Goal: Navigation & Orientation: Find specific page/section

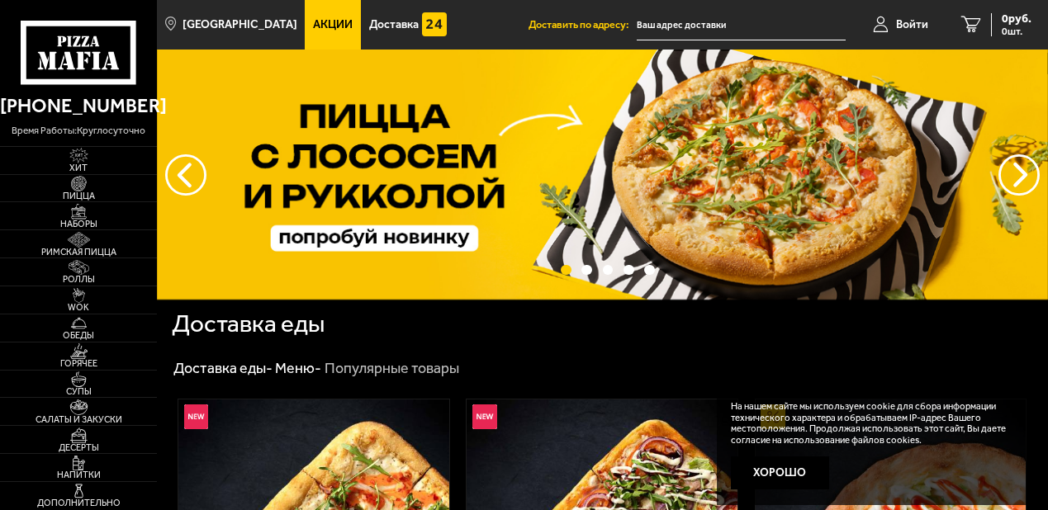
click at [776, 475] on button "Хорошо" at bounding box center [780, 472] width 98 height 33
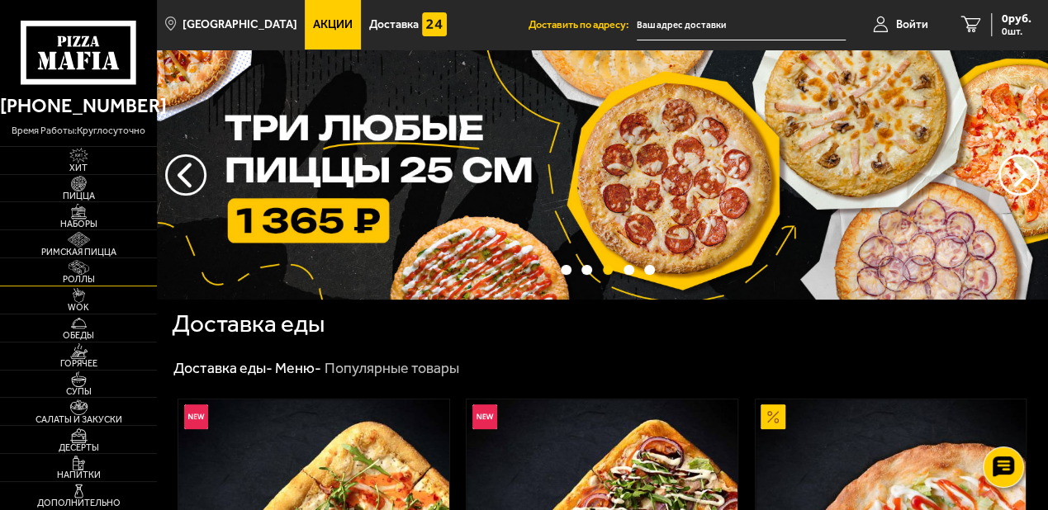
click at [80, 278] on span "Роллы" at bounding box center [78, 279] width 157 height 9
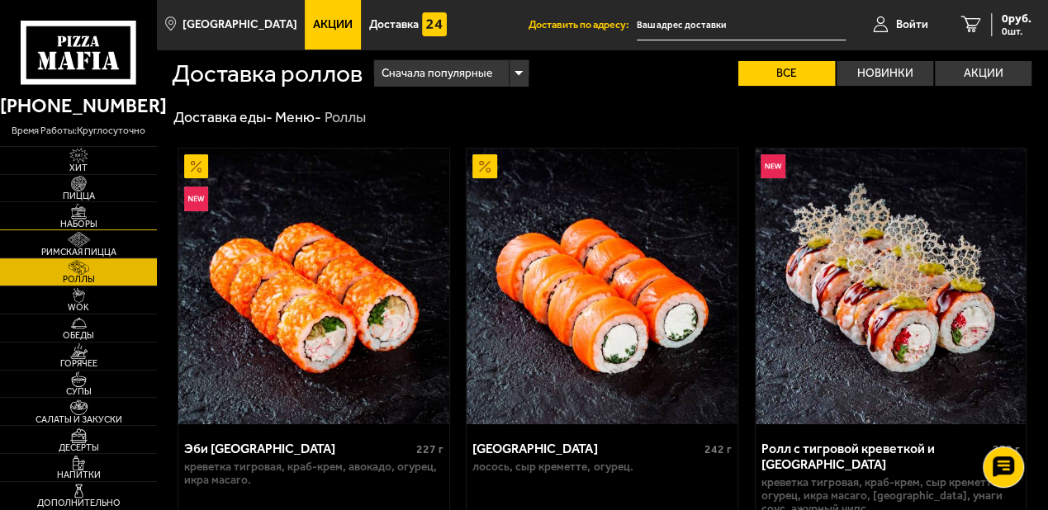
click at [75, 215] on img at bounding box center [79, 212] width 42 height 16
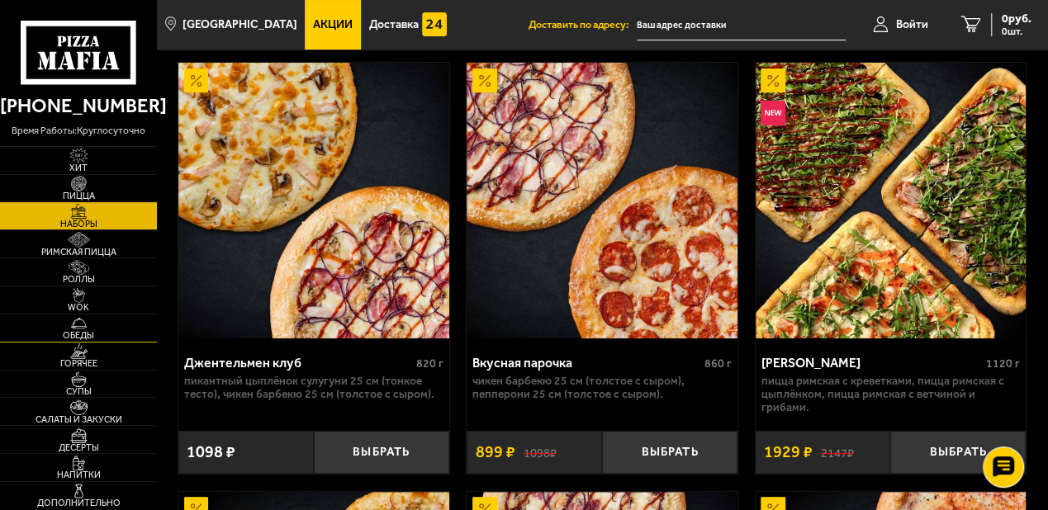
scroll to position [172, 0]
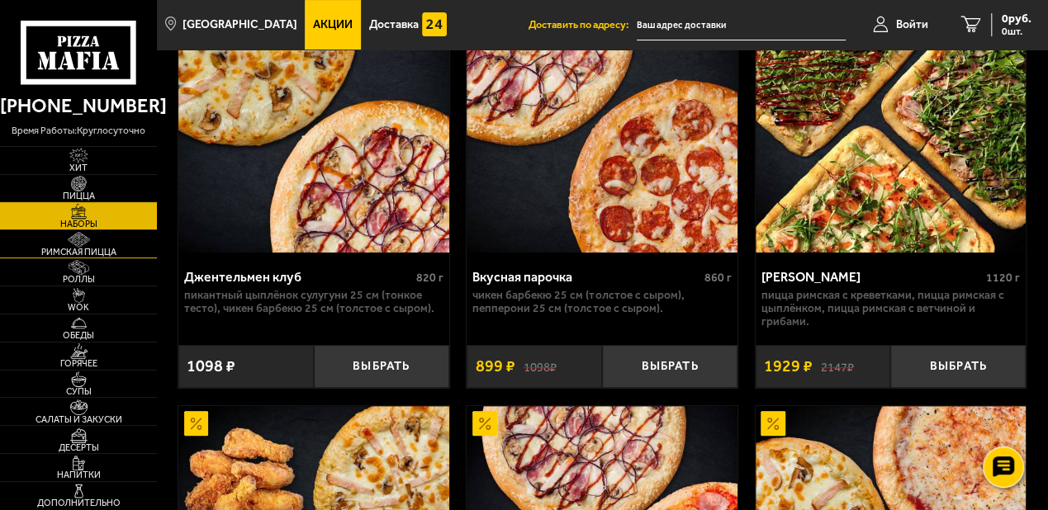
click at [73, 253] on span "Римская пицца" at bounding box center [78, 252] width 157 height 9
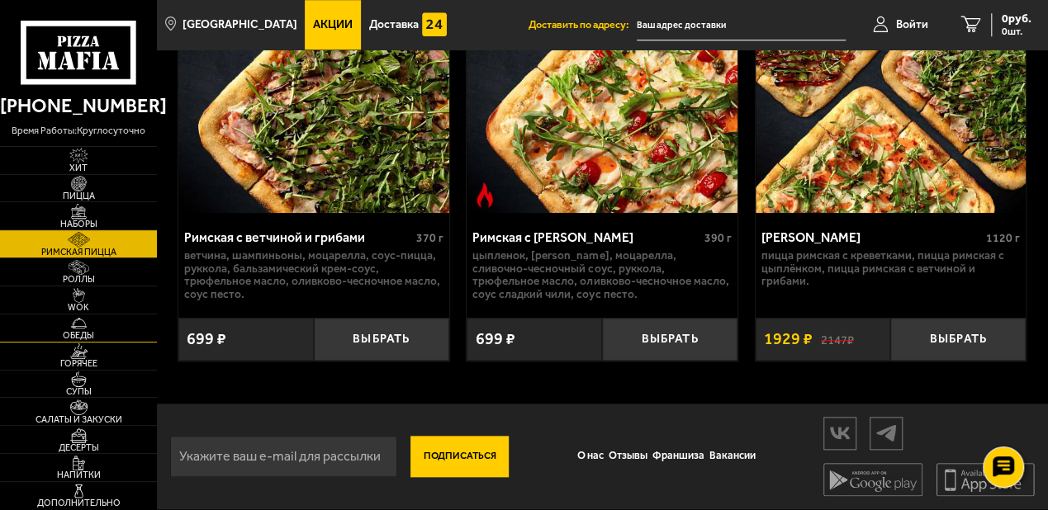
scroll to position [159, 0]
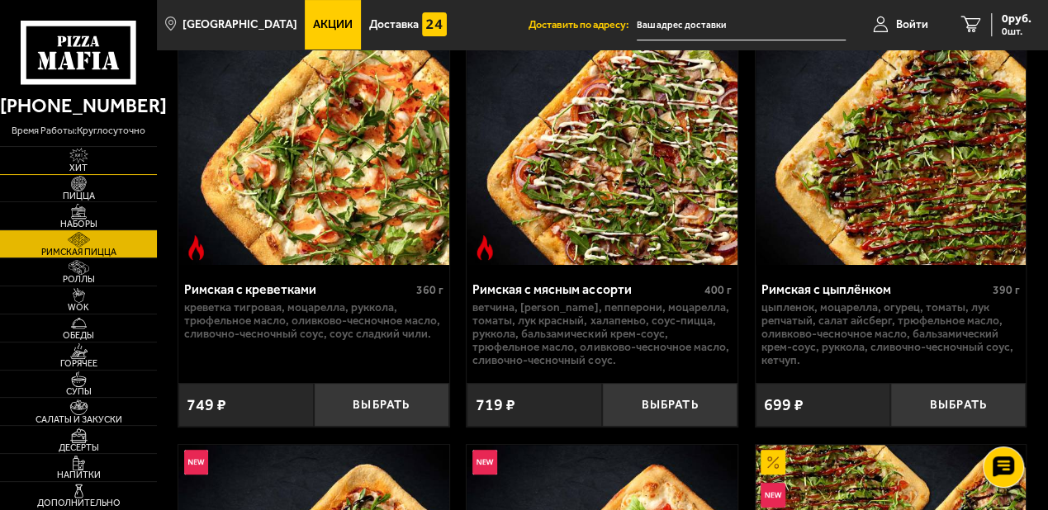
click at [83, 158] on img at bounding box center [79, 156] width 42 height 16
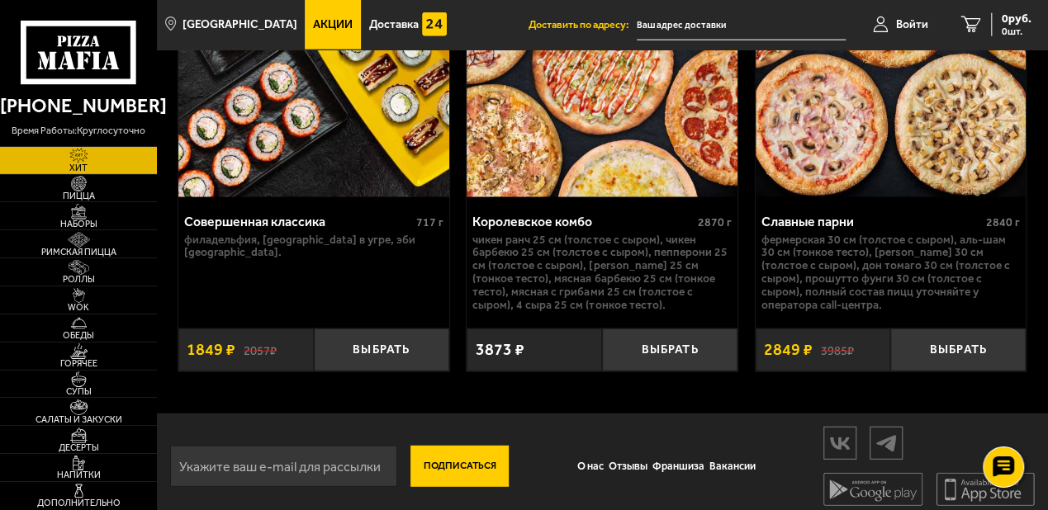
scroll to position [2039, 0]
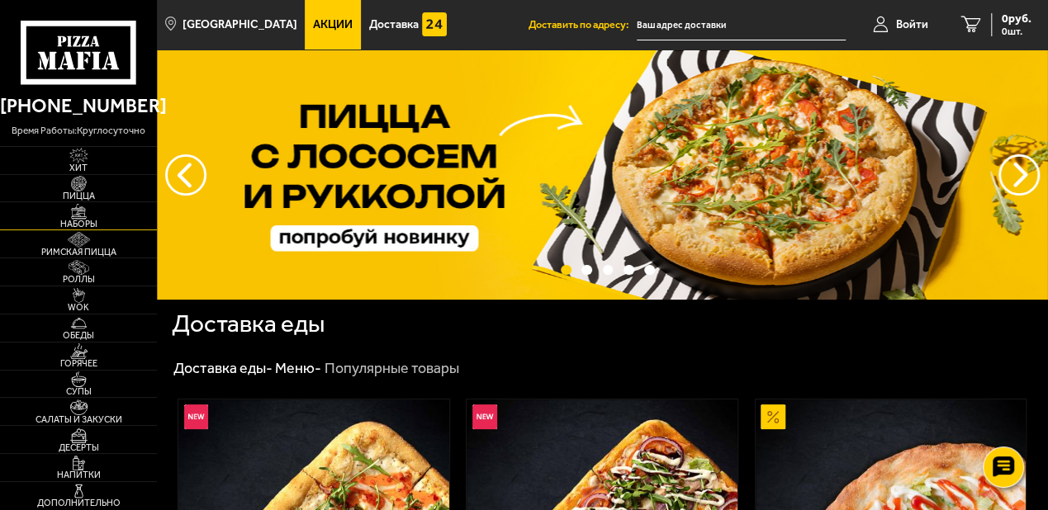
click at [79, 216] on img at bounding box center [79, 212] width 42 height 16
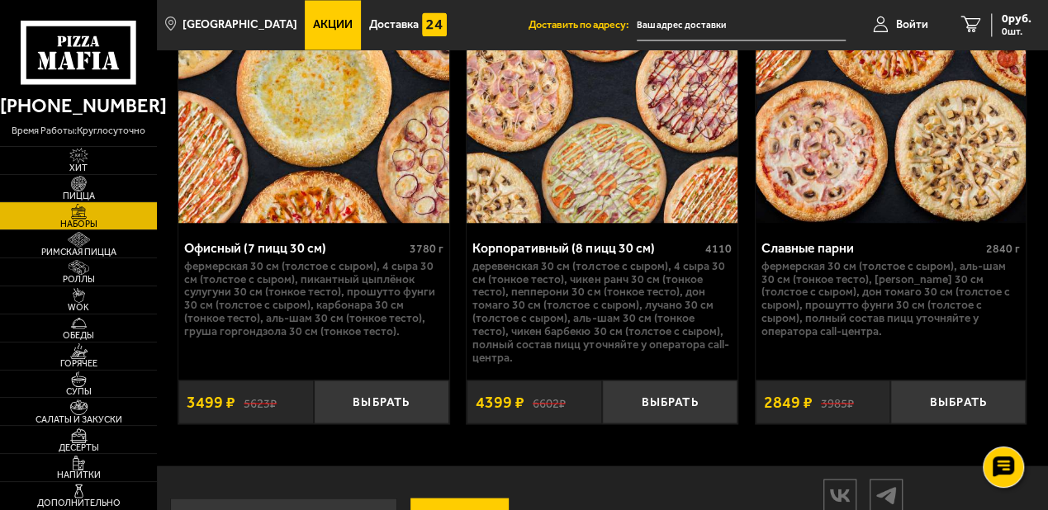
scroll to position [4180, 0]
